Goal: Information Seeking & Learning: Learn about a topic

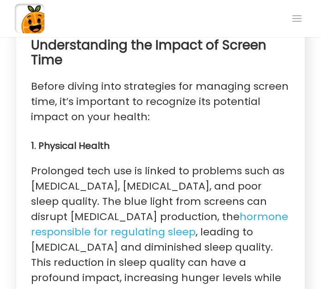
scroll to position [802, 0]
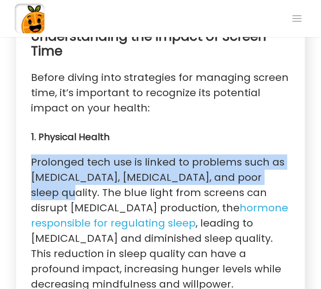
drag, startPoint x: 29, startPoint y: 129, endPoint x: 273, endPoint y: 149, distance: 245.1
copy p "Prolonged tech use is linked to problems such as [MEDICAL_DATA], [MEDICAL_DATA]…"
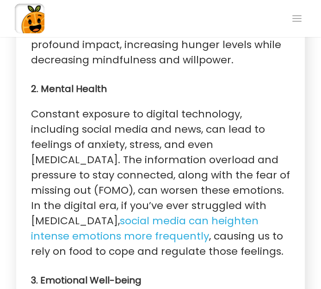
scroll to position [1025, 0]
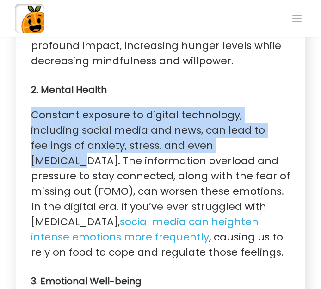
drag, startPoint x: 31, startPoint y: 84, endPoint x: 210, endPoint y: 109, distance: 181.2
click at [210, 109] on p "Constant exposure to digital technology, including social media and news, can l…" at bounding box center [161, 183] width 260 height 153
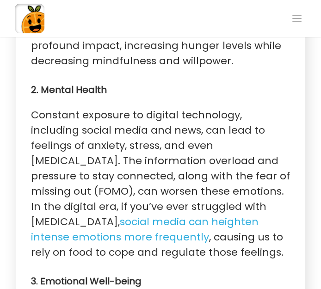
click at [211, 109] on p "Constant exposure to digital technology, including social media and news, can l…" at bounding box center [161, 183] width 260 height 153
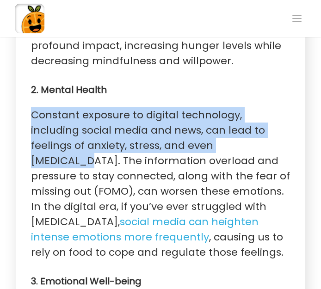
drag, startPoint x: 214, startPoint y: 117, endPoint x: 26, endPoint y: 82, distance: 191.5
copy p "Constant exposure to digital technology, including social media and news, can l…"
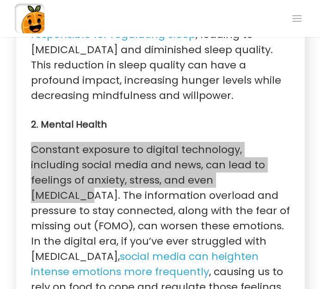
scroll to position [991, 0]
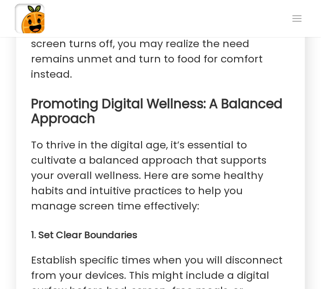
scroll to position [1508, 0]
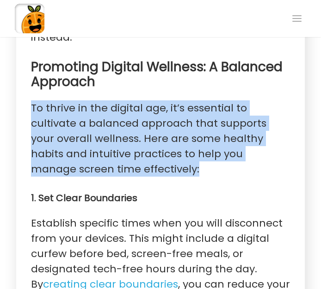
drag, startPoint x: 31, startPoint y: 56, endPoint x: 98, endPoint y: 127, distance: 97.2
click at [98, 127] on p "To thrive in the digital age, it’s essential to cultivate a balanced approach t…" at bounding box center [161, 138] width 260 height 76
copy p "To thrive in the digital age, it’s essential to cultivate a balanced approach t…"
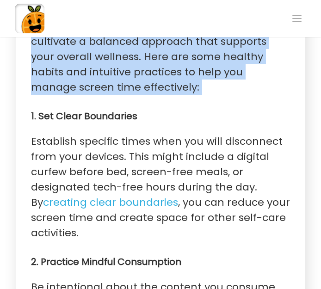
scroll to position [1574, 0]
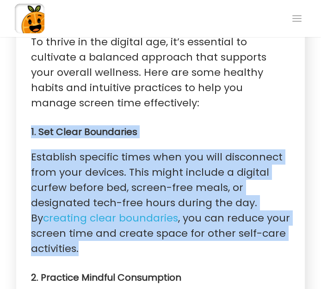
drag, startPoint x: 30, startPoint y: 152, endPoint x: 109, endPoint y: 202, distance: 94.2
copy section "1. Set Clear Boundaries Establish specific times when you will disconnect from …"
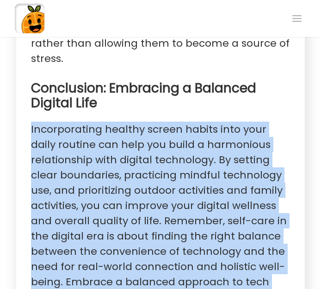
scroll to position [2571, 0]
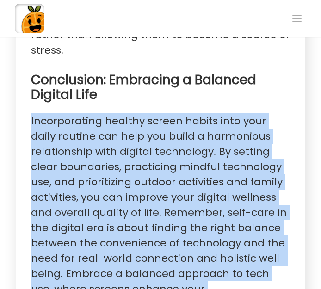
drag, startPoint x: 30, startPoint y: 90, endPoint x: 216, endPoint y: 260, distance: 252.4
copy p "Incorporating healthy screen habits into your daily routine can help you build …"
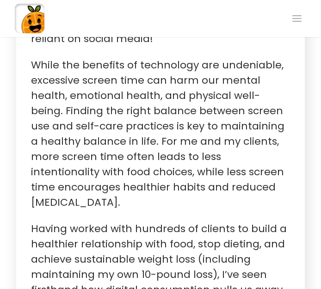
scroll to position [412, 0]
